Goal: Transaction & Acquisition: Purchase product/service

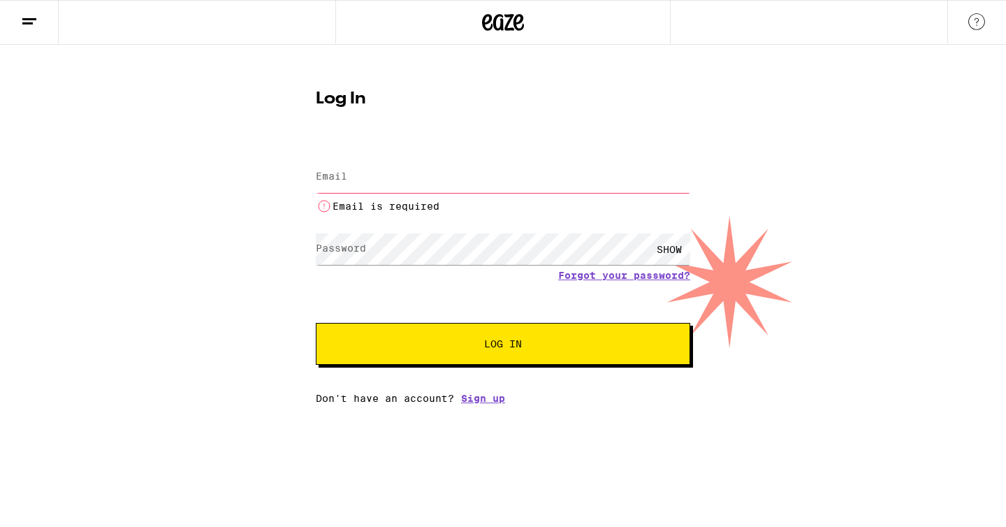
click at [417, 184] on input "Email" at bounding box center [503, 176] width 375 height 31
type input "[EMAIL_ADDRESS][DOMAIN_NAME]"
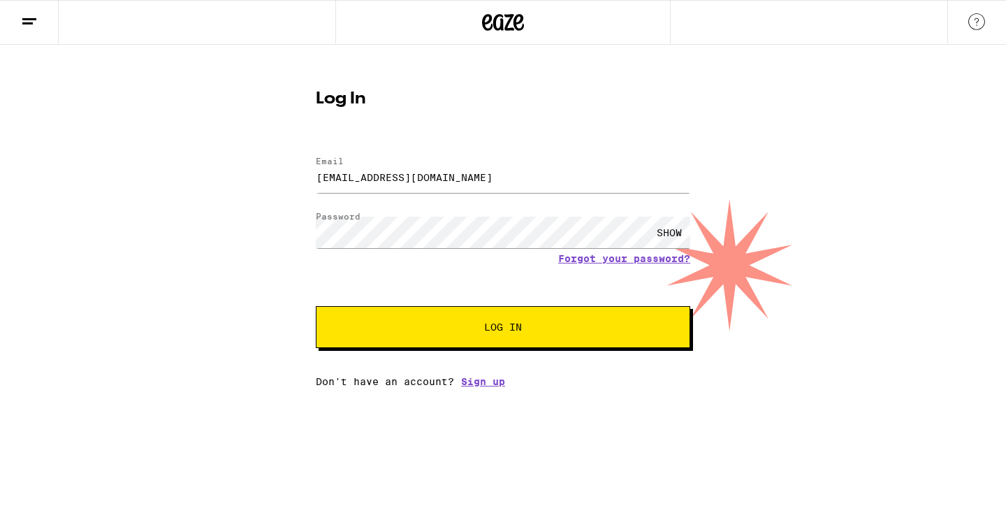
click at [399, 312] on button "Log In" at bounding box center [503, 327] width 375 height 42
